Goal: Check status: Check status

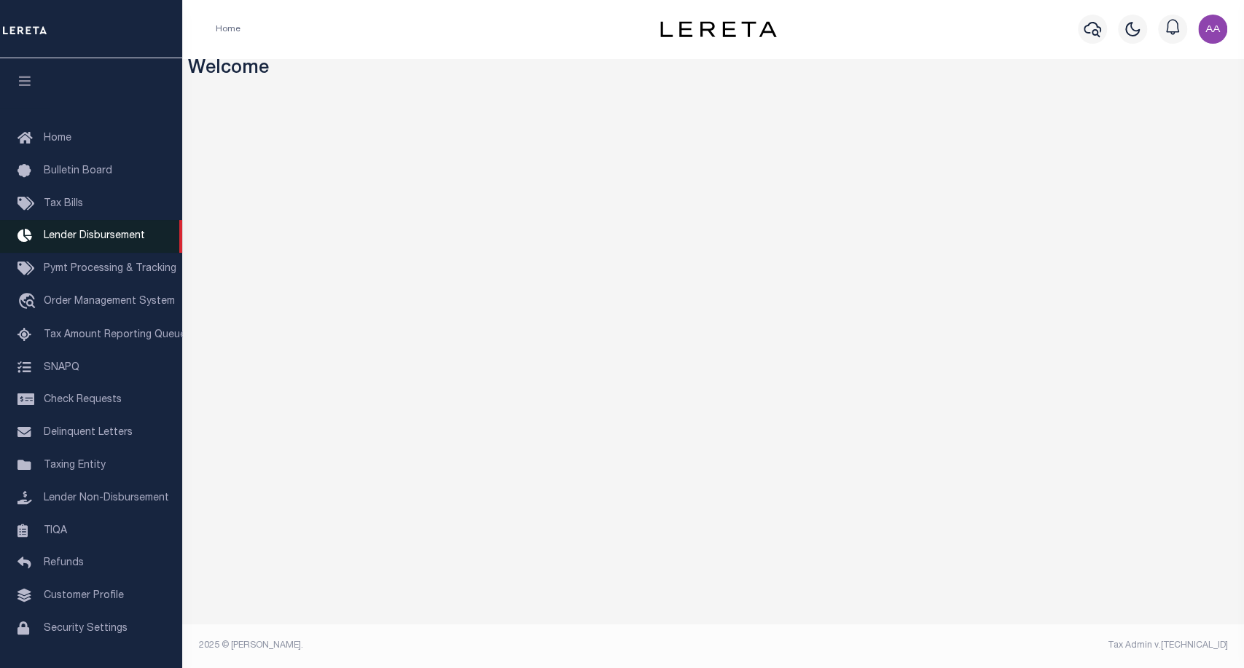
click at [82, 238] on span "Lender Disbursement" at bounding box center [94, 236] width 101 height 10
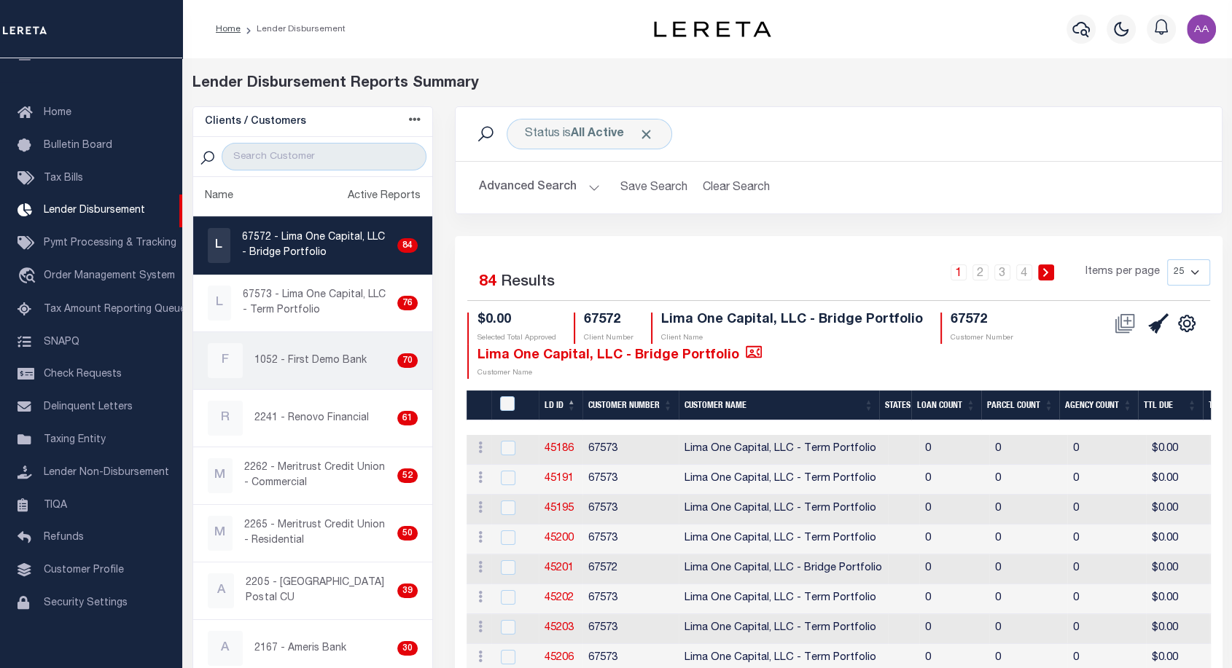
click at [350, 354] on p "1052 - First Demo Bank" at bounding box center [310, 361] width 112 height 15
checkbox input "true"
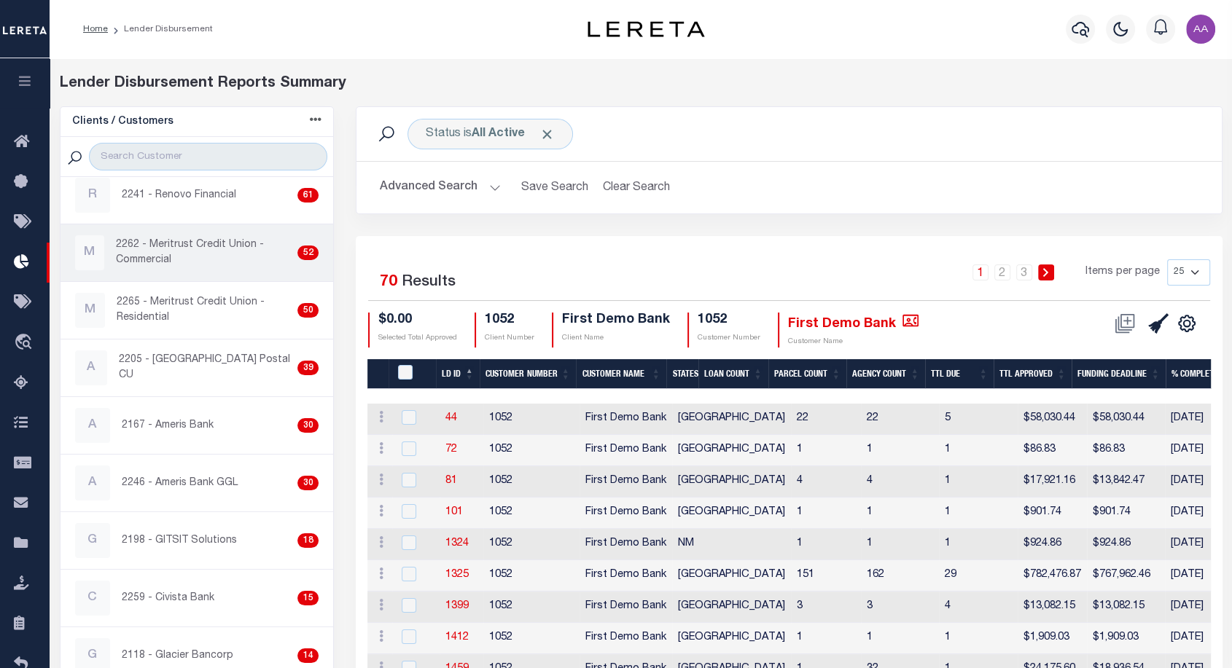
scroll to position [270, 0]
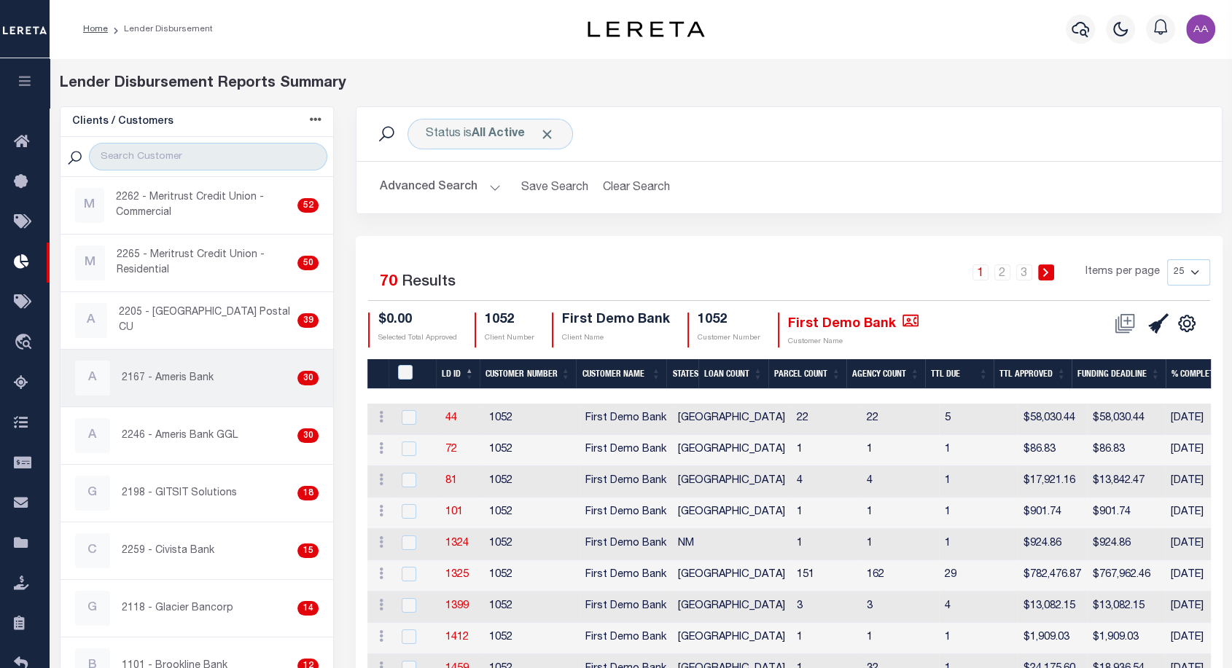
click at [202, 371] on p "2167 - Ameris Bank" at bounding box center [168, 378] width 92 height 15
checkbox input "true"
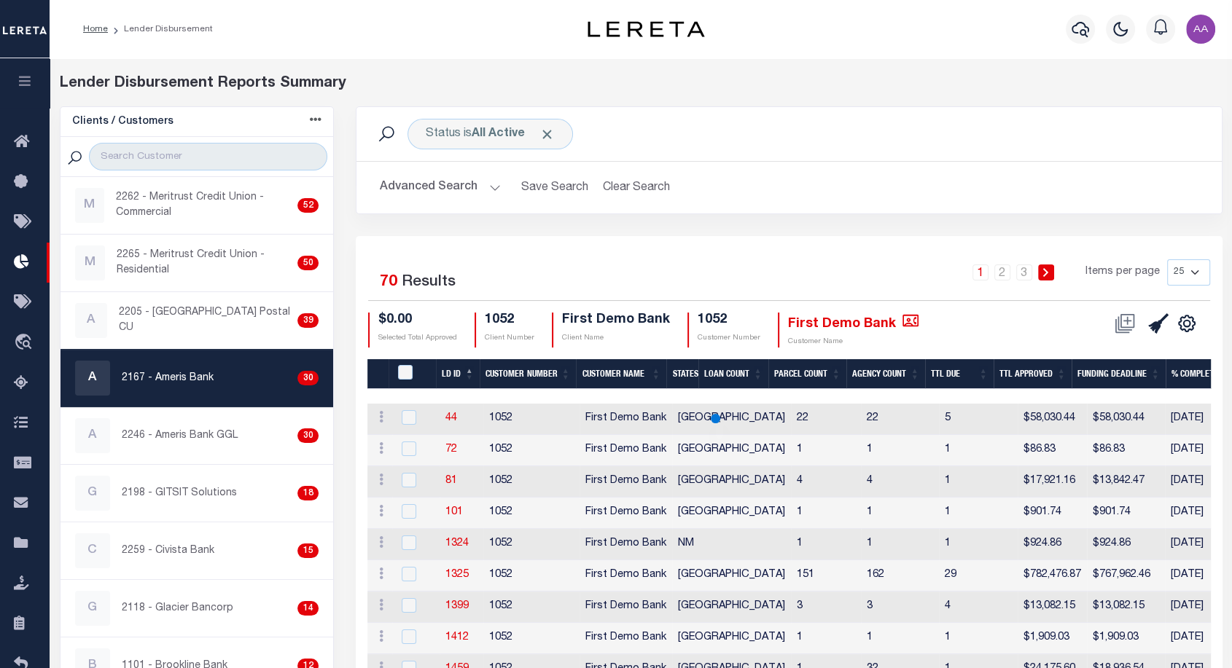
scroll to position [271, 0]
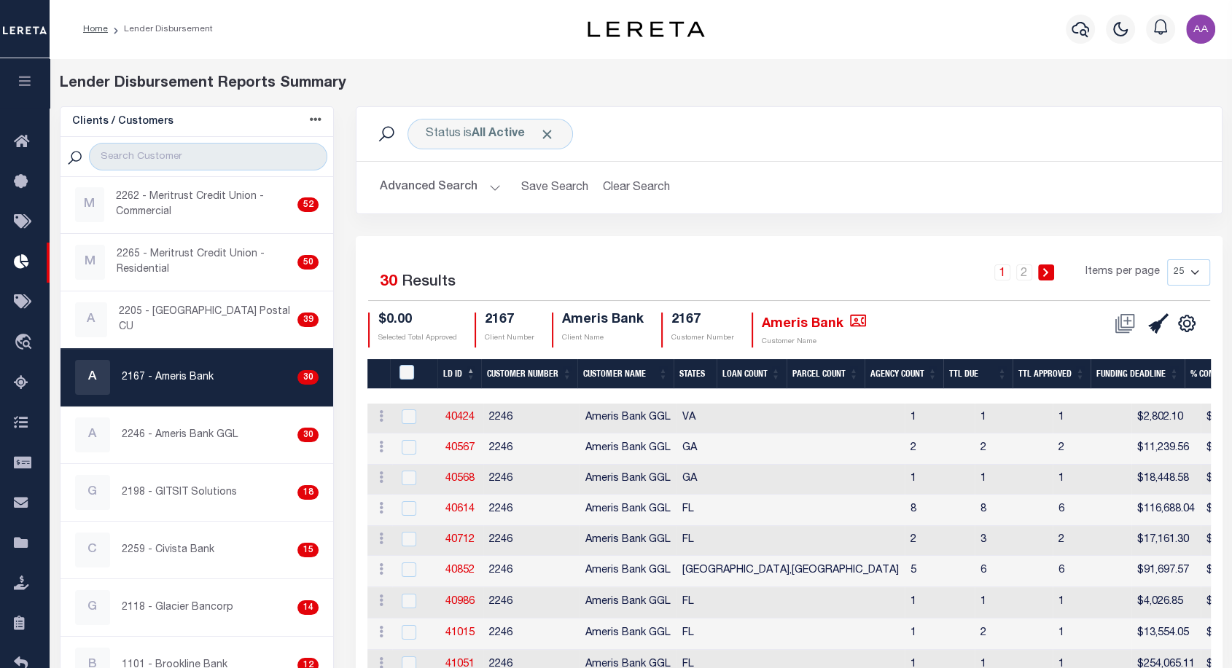
click at [459, 374] on th "LD ID" at bounding box center [459, 374] width 44 height 30
click at [459, 418] on link "45323" at bounding box center [459, 418] width 29 height 10
checkbox input "true"
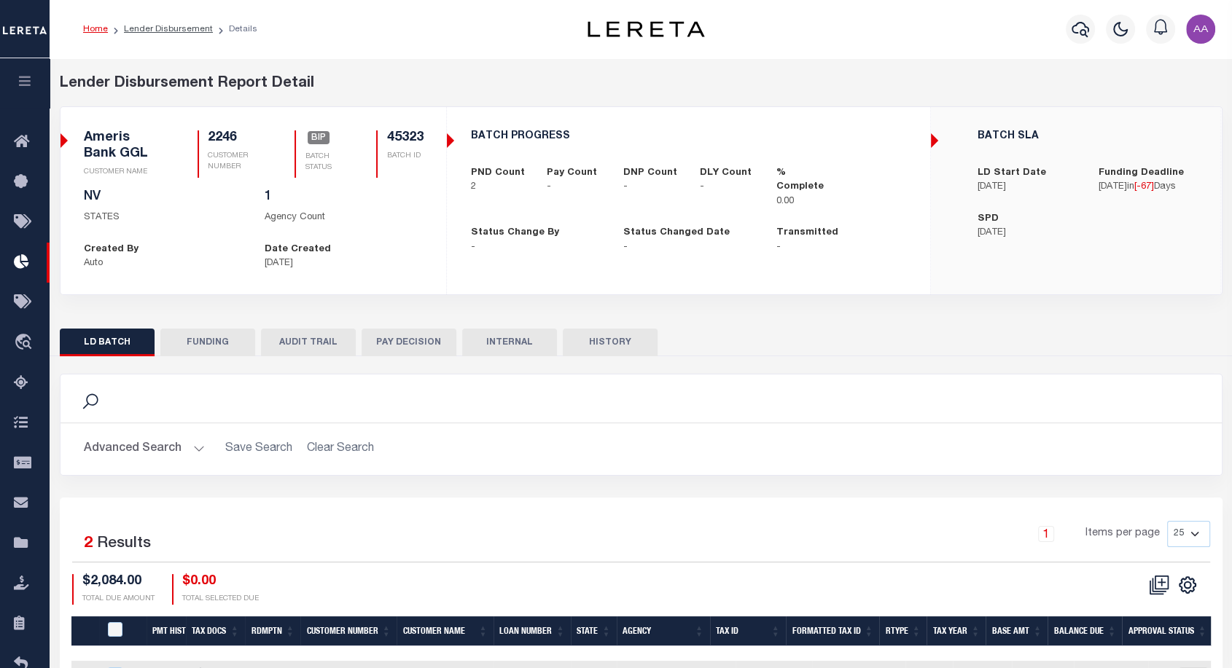
click at [644, 340] on button "HISTORY" at bounding box center [610, 343] width 95 height 28
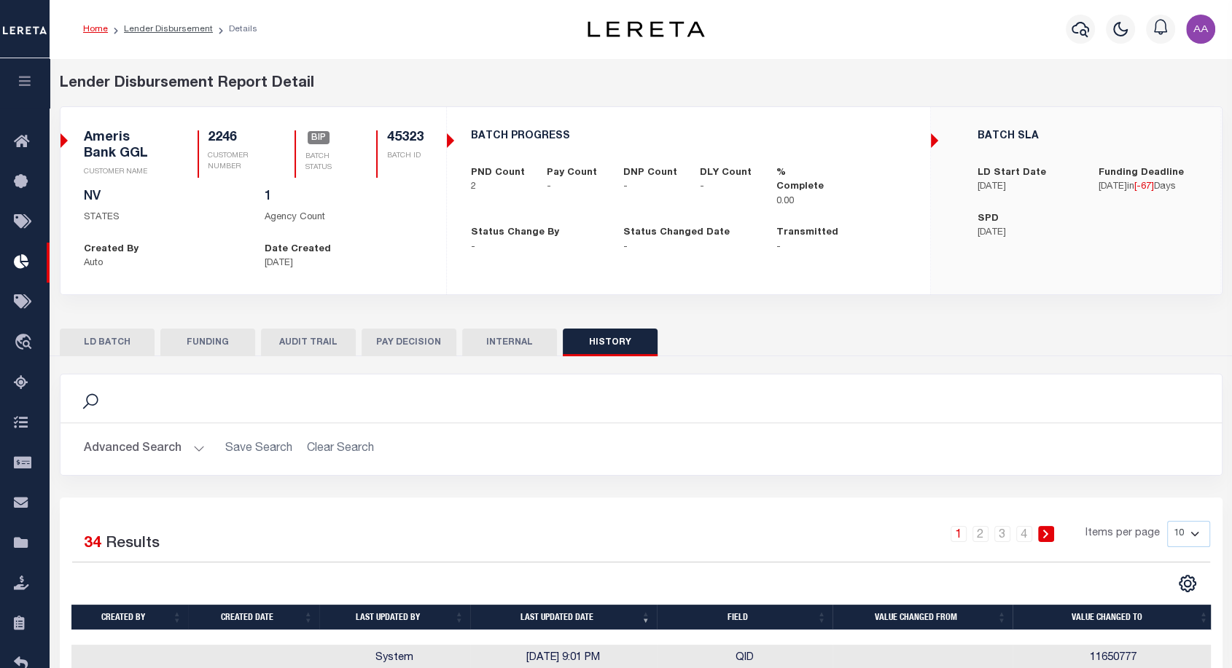
scroll to position [323, 0]
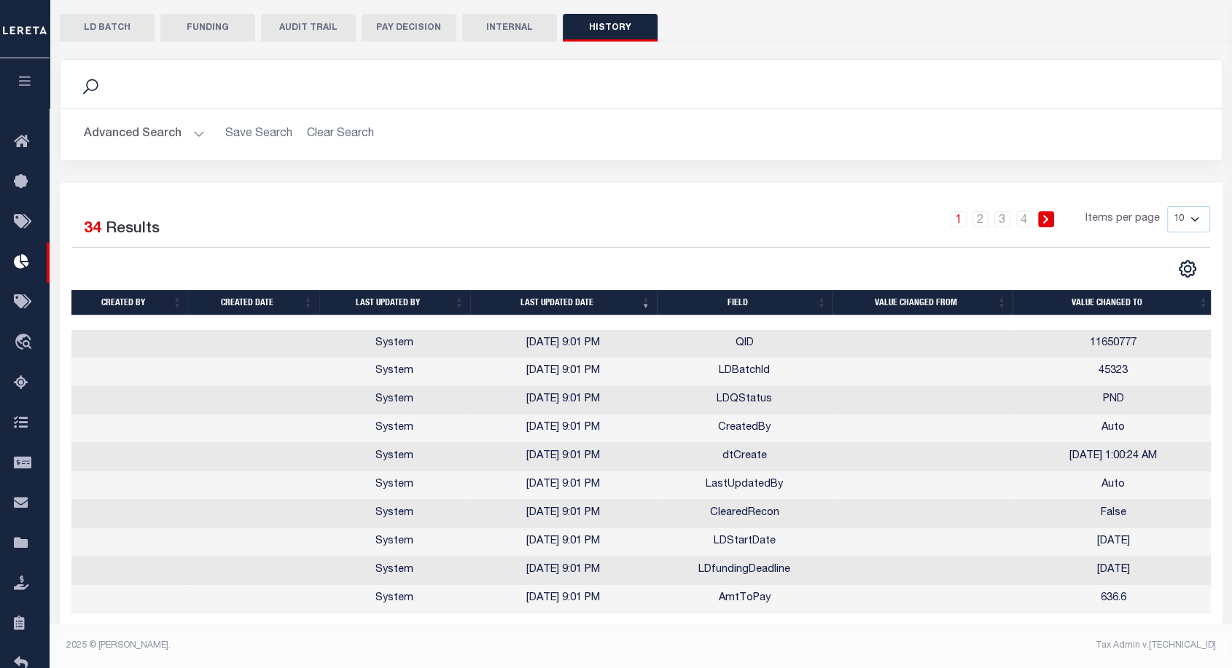
click at [1185, 206] on select "10 25 50 100" at bounding box center [1188, 219] width 43 height 26
select select "100"
click at [1167, 206] on select "10 25 50 100" at bounding box center [1188, 219] width 43 height 26
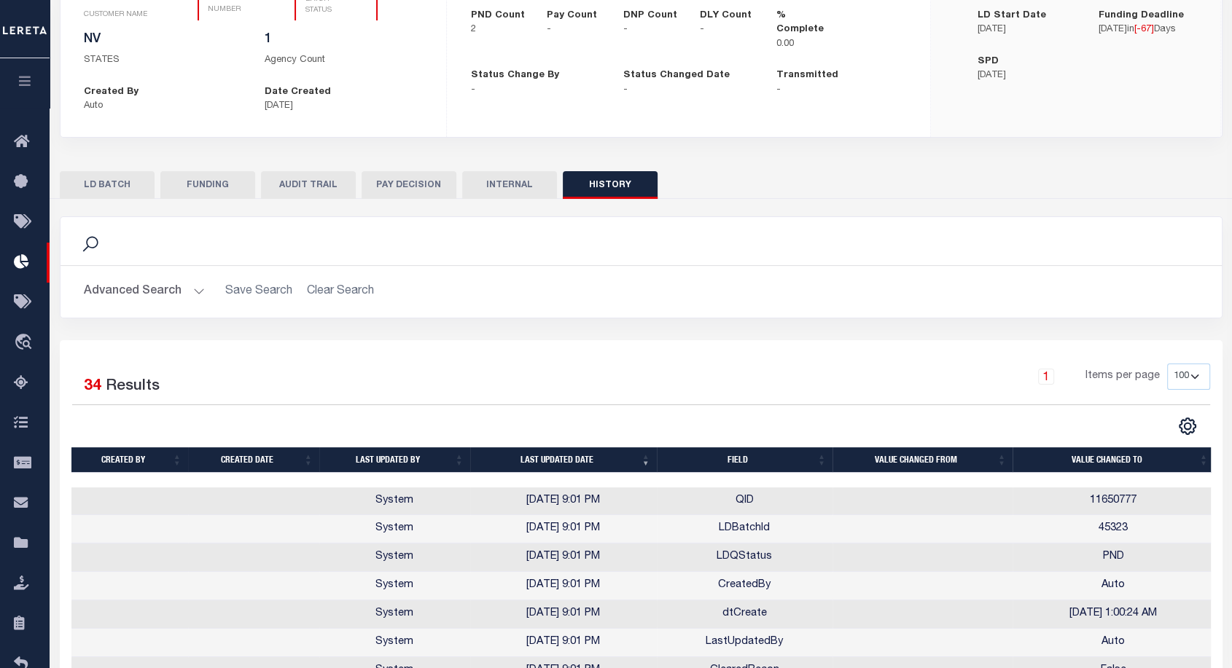
scroll to position [159, 0]
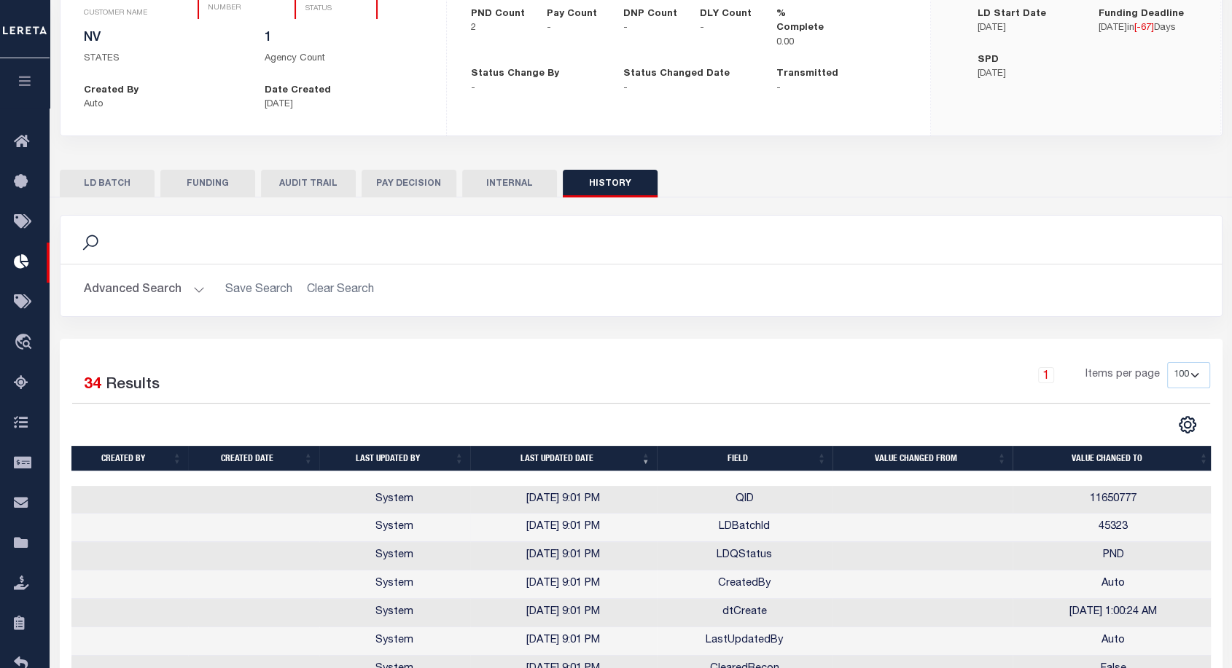
click at [736, 527] on td "LDBatchId" at bounding box center [745, 528] width 176 height 28
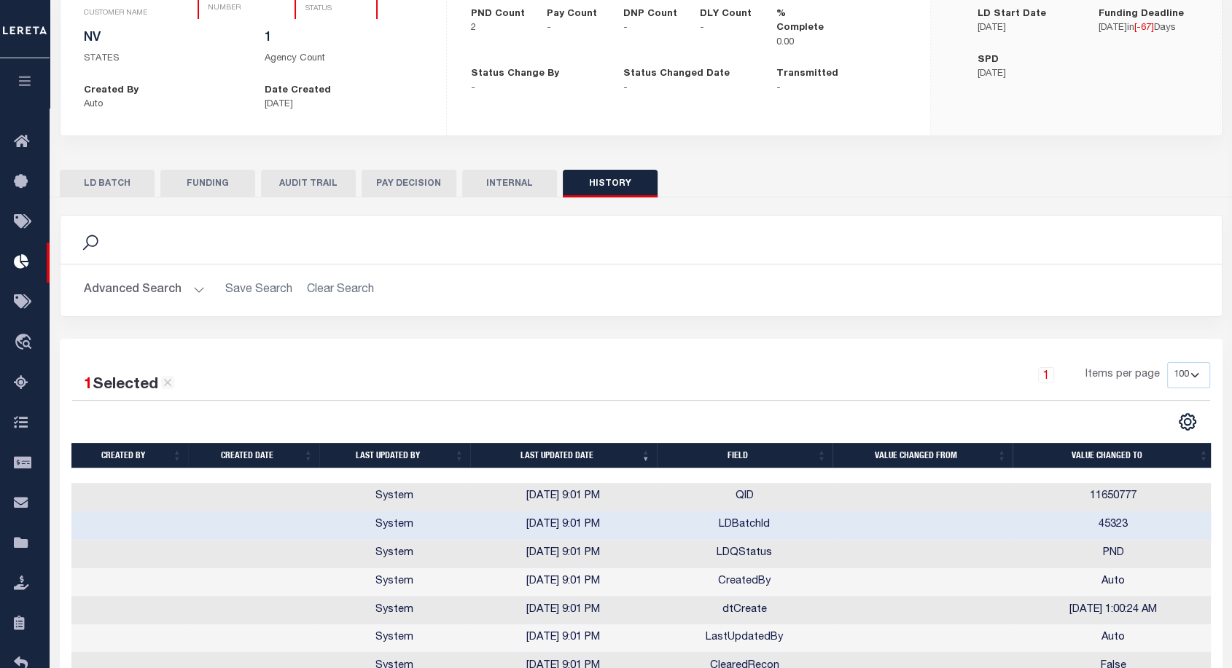
click at [736, 527] on td "LDBatchId" at bounding box center [745, 526] width 176 height 28
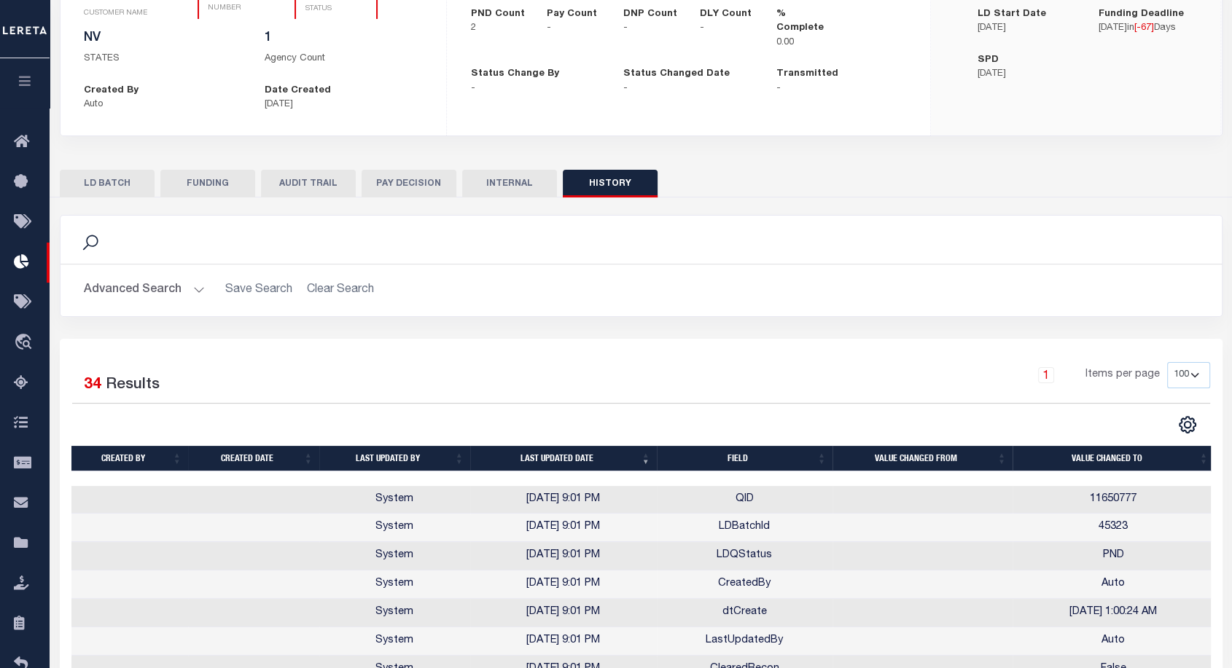
scroll to position [2, 0]
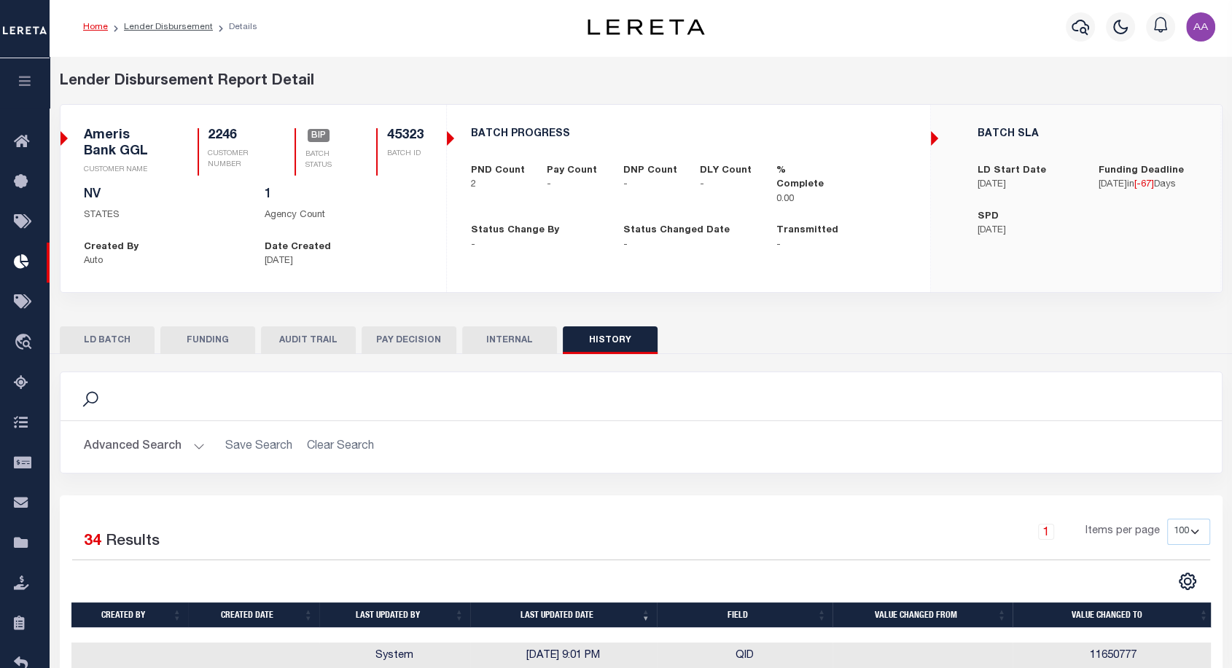
click at [104, 341] on button "LD BATCH" at bounding box center [107, 341] width 95 height 28
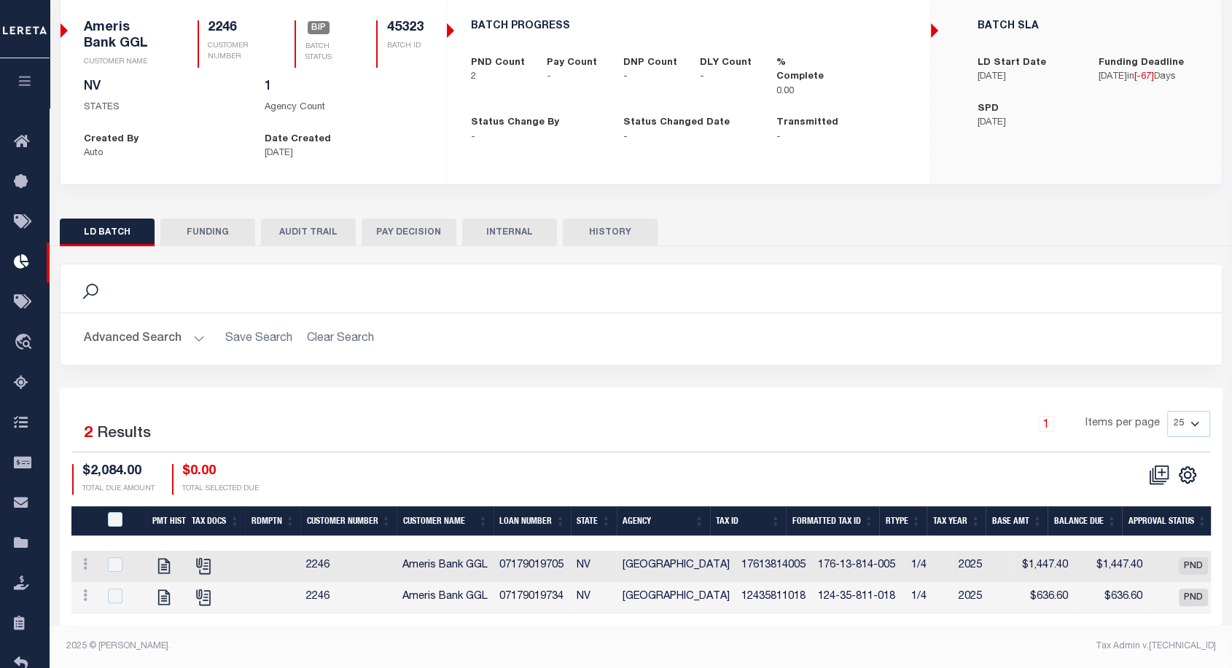
scroll to position [120, 0]
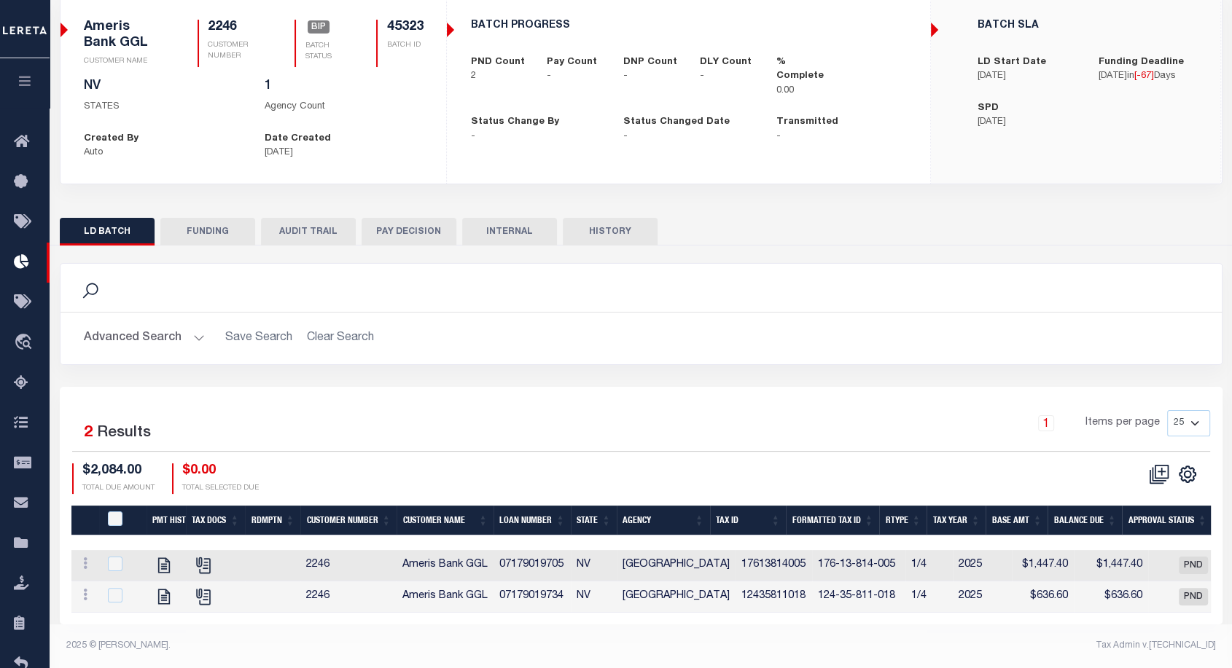
click at [609, 223] on button "HISTORY" at bounding box center [610, 232] width 95 height 28
select select "100"
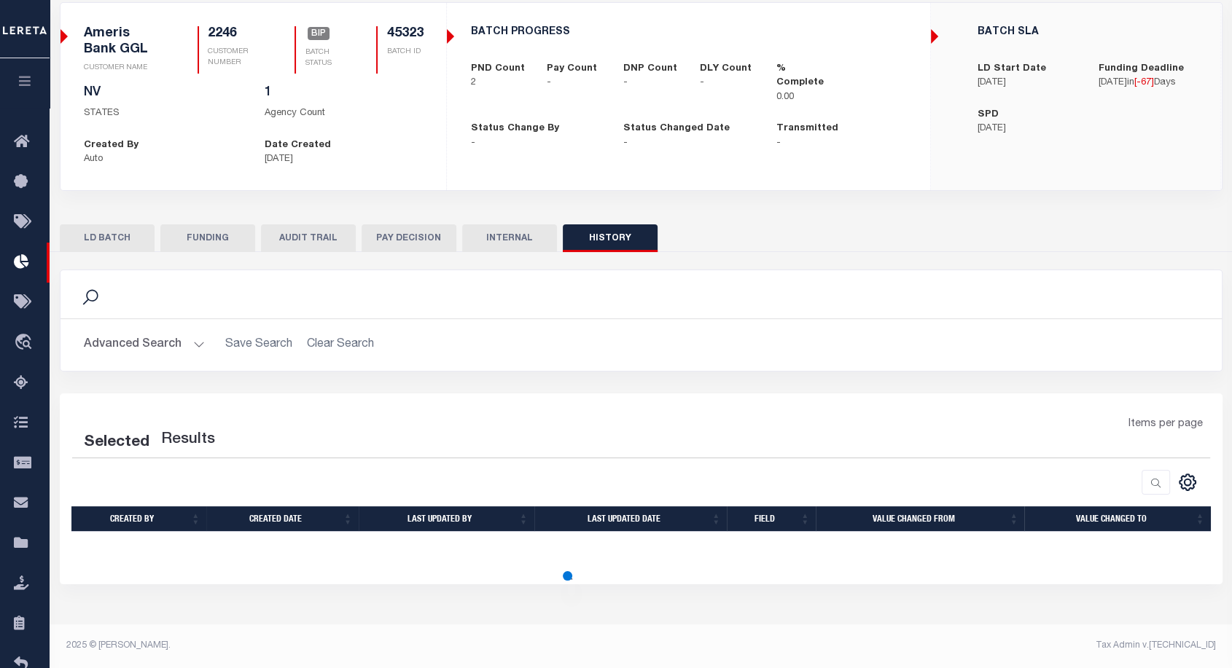
select select "100"
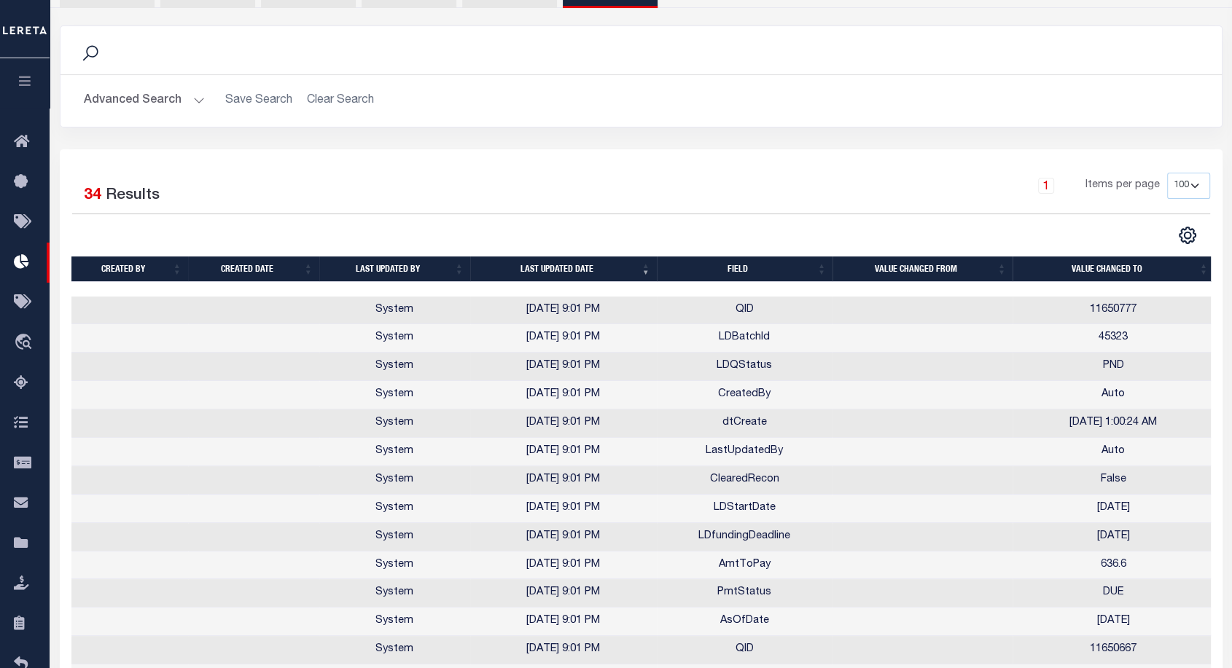
scroll to position [449, 0]
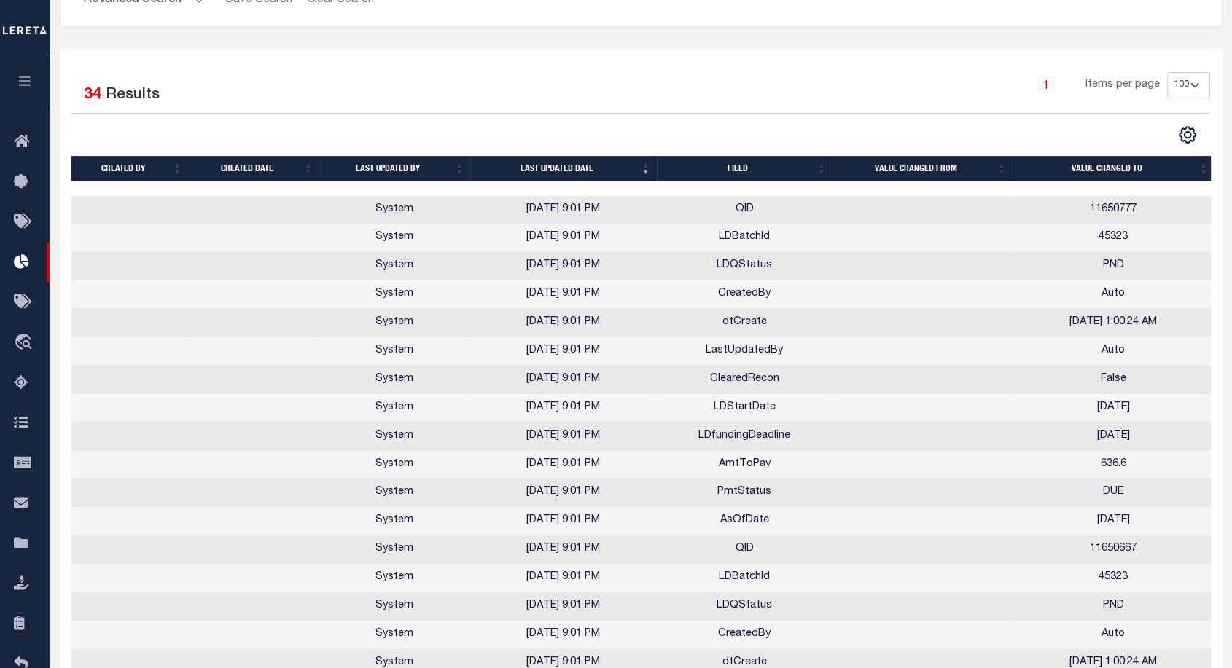
click at [757, 236] on td "LDBatchId" at bounding box center [745, 238] width 176 height 28
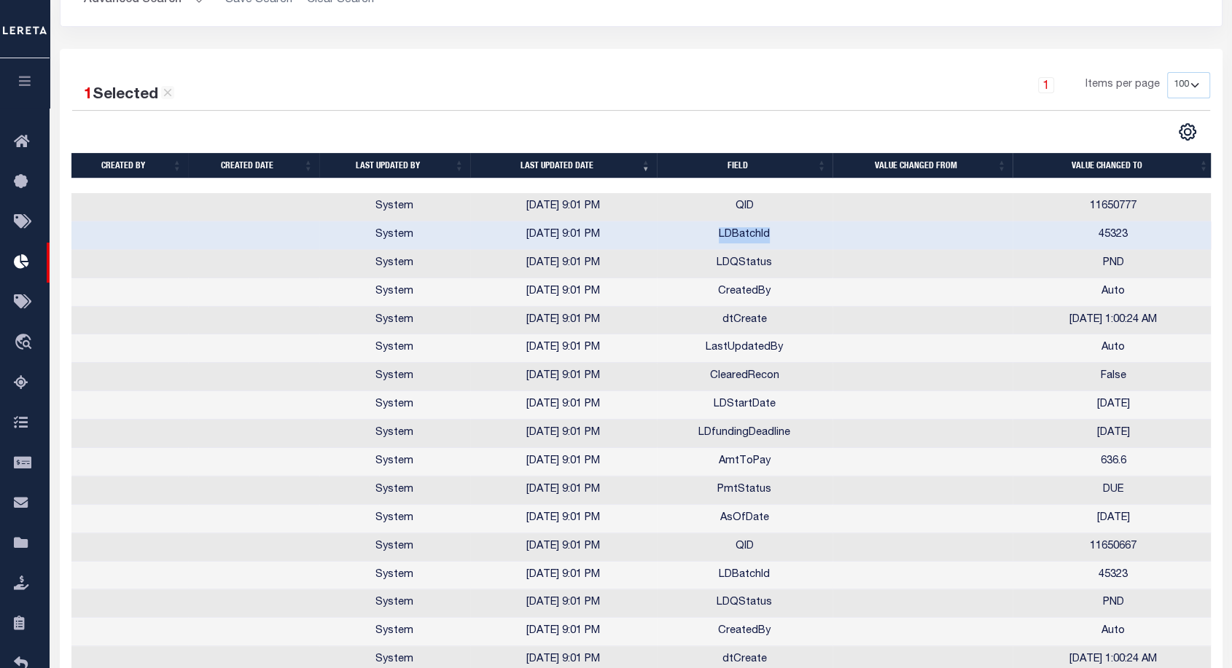
click at [757, 236] on td "LDBatchId" at bounding box center [745, 236] width 176 height 28
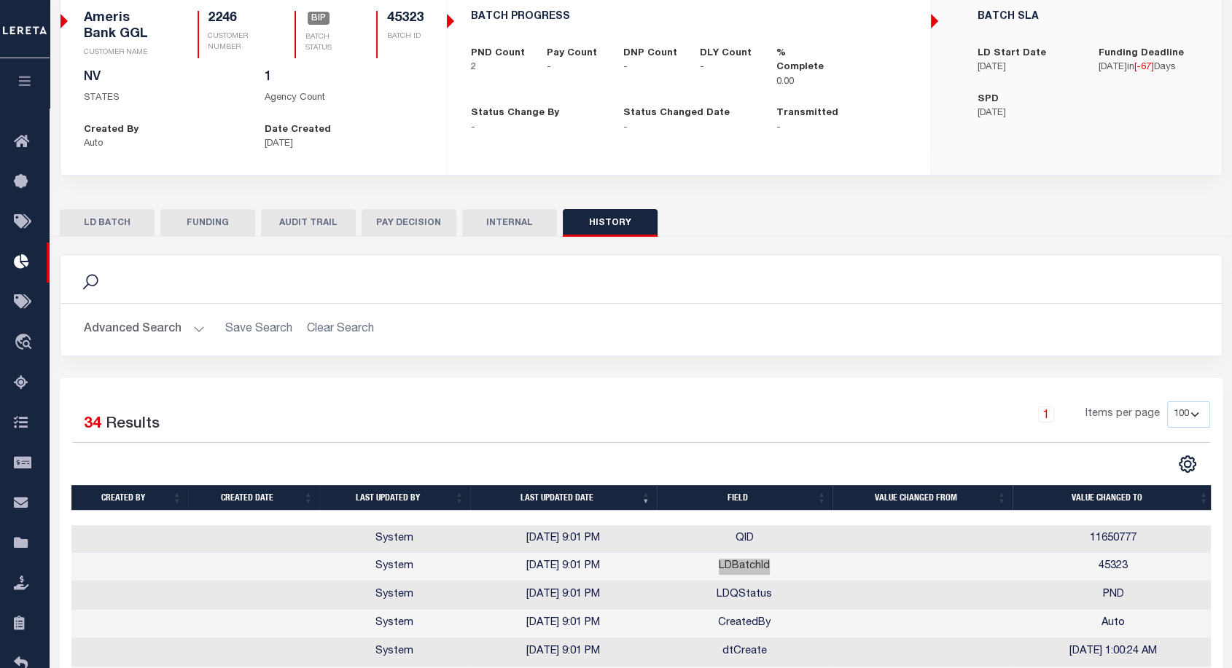
scroll to position [0, 0]
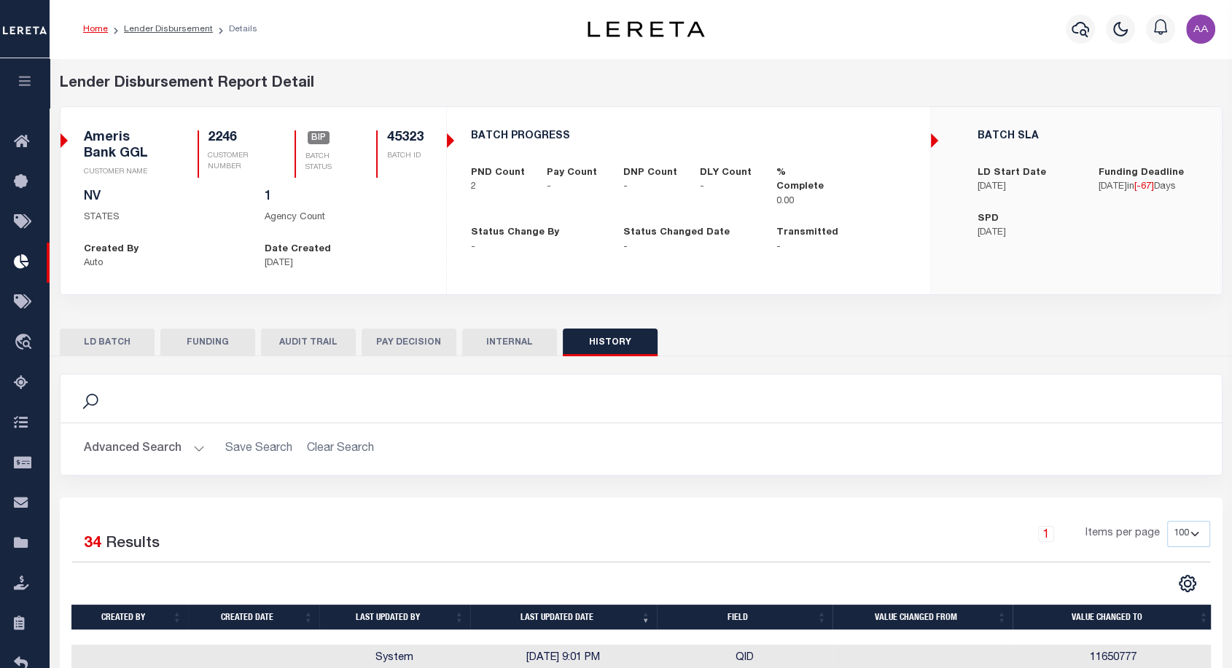
click at [95, 345] on button "LD BATCH" at bounding box center [107, 343] width 95 height 28
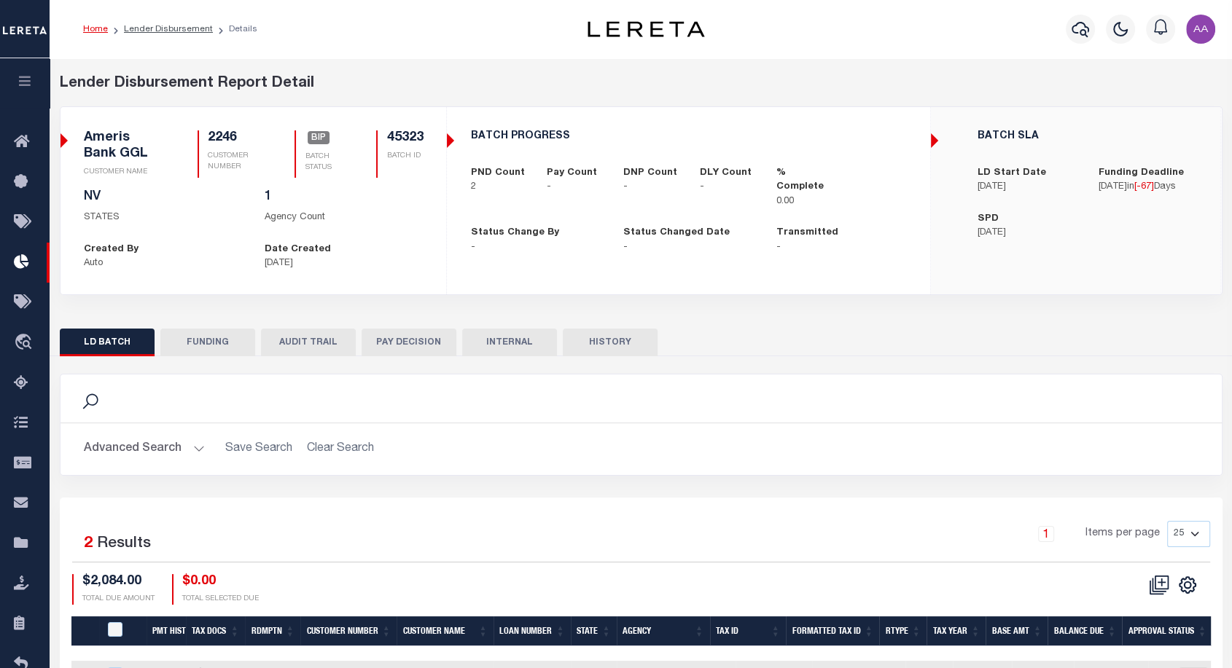
scroll to position [120, 0]
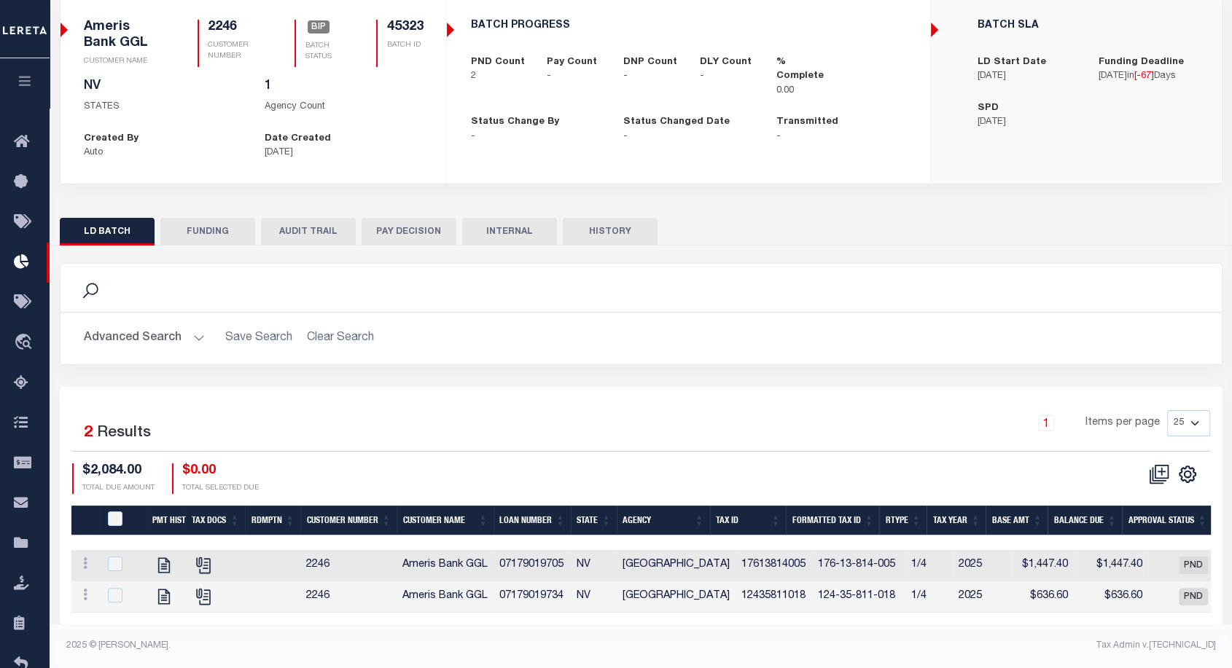
click at [630, 218] on button "HISTORY" at bounding box center [610, 232] width 95 height 28
select select "100"
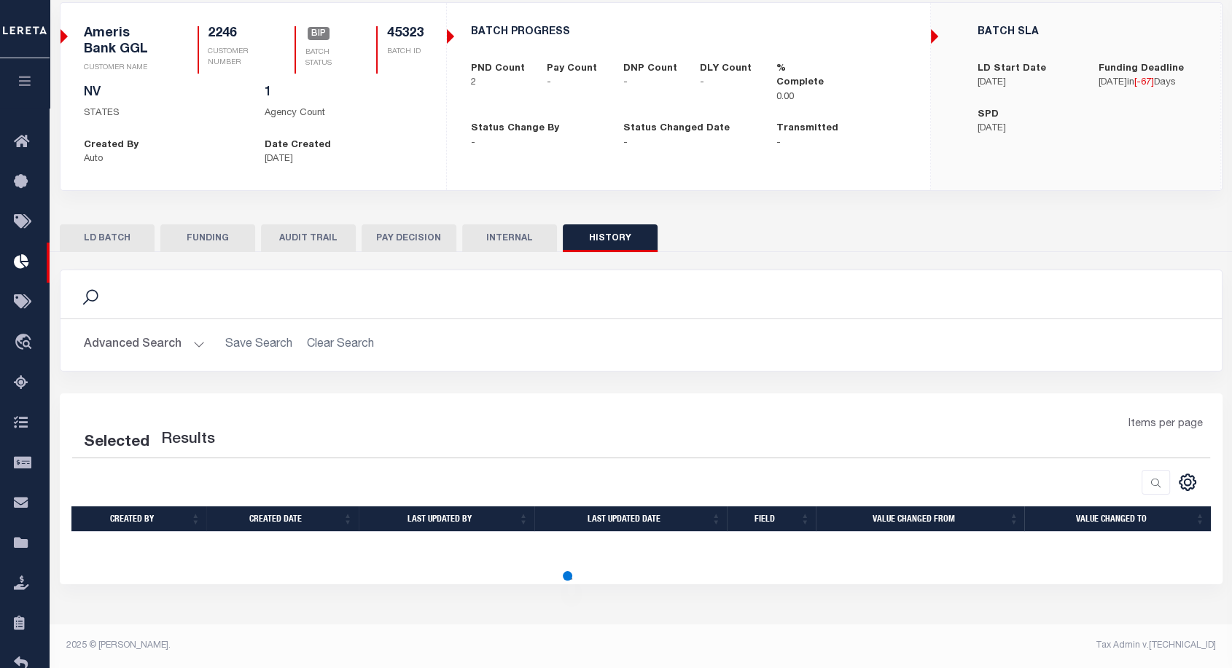
select select "100"
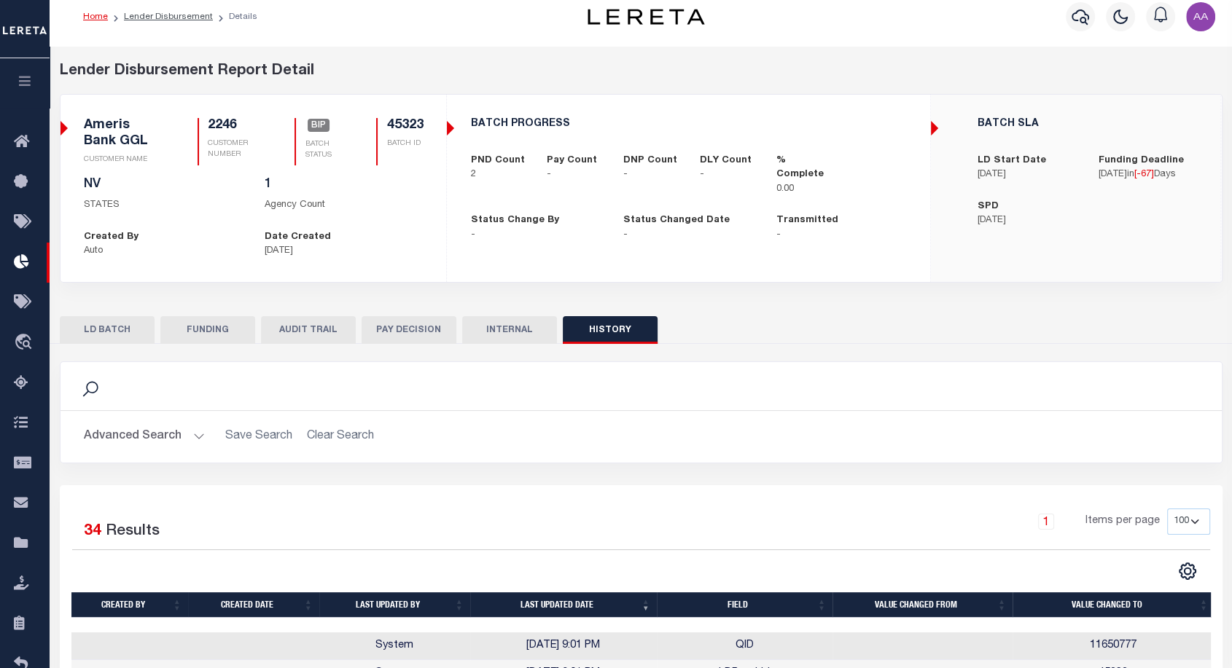
scroll to position [14, 0]
